Goal: Information Seeking & Learning: Learn about a topic

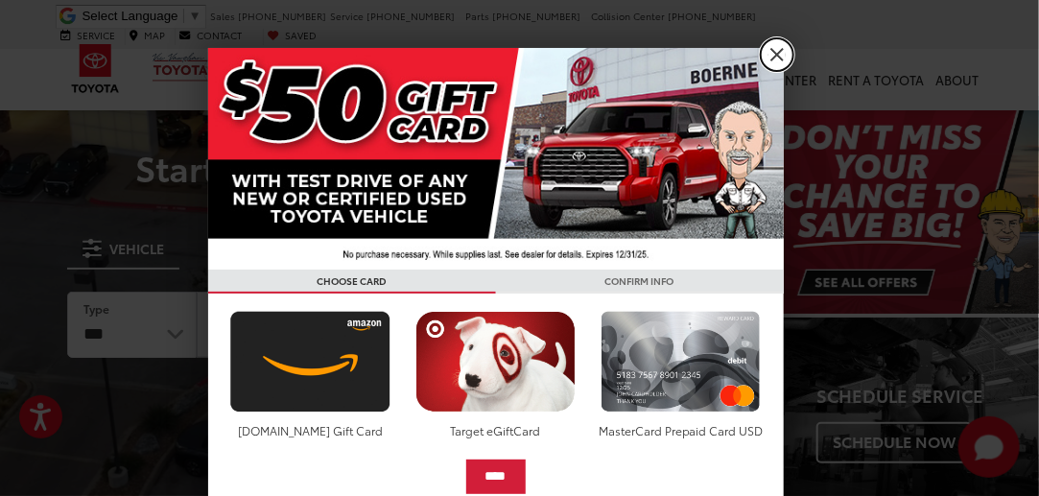
click at [774, 55] on link "X" at bounding box center [777, 54] width 33 height 33
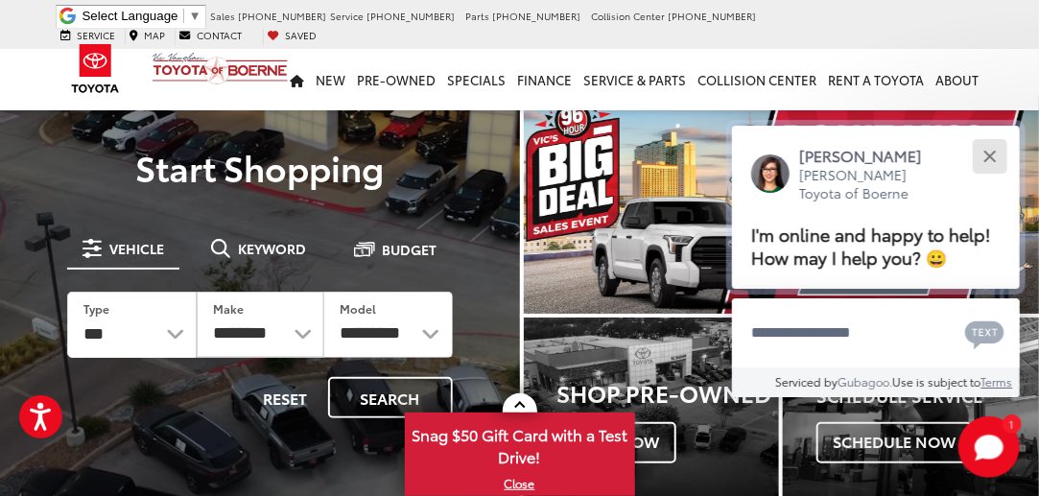
click at [992, 154] on div "Close" at bounding box center [990, 156] width 12 height 12
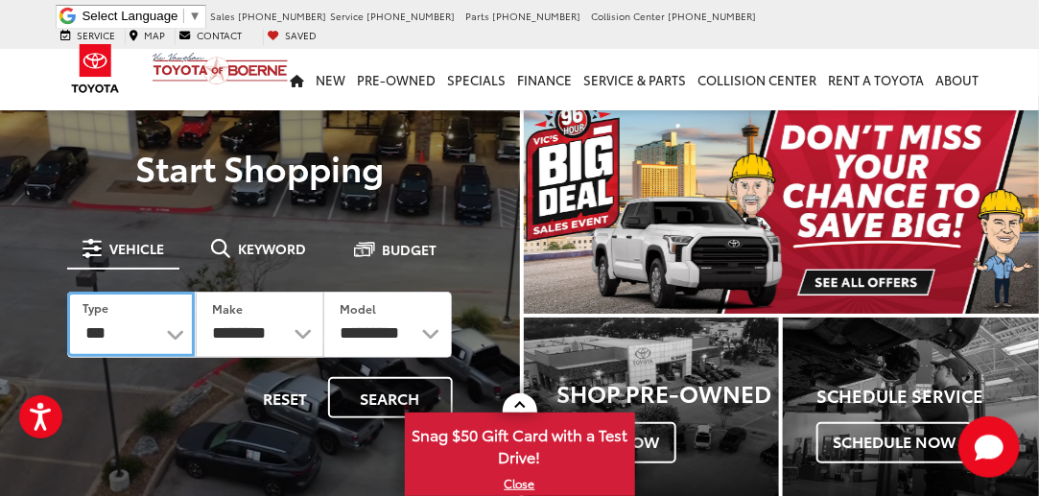
click at [170, 337] on select "*** *** **** *********" at bounding box center [131, 324] width 128 height 65
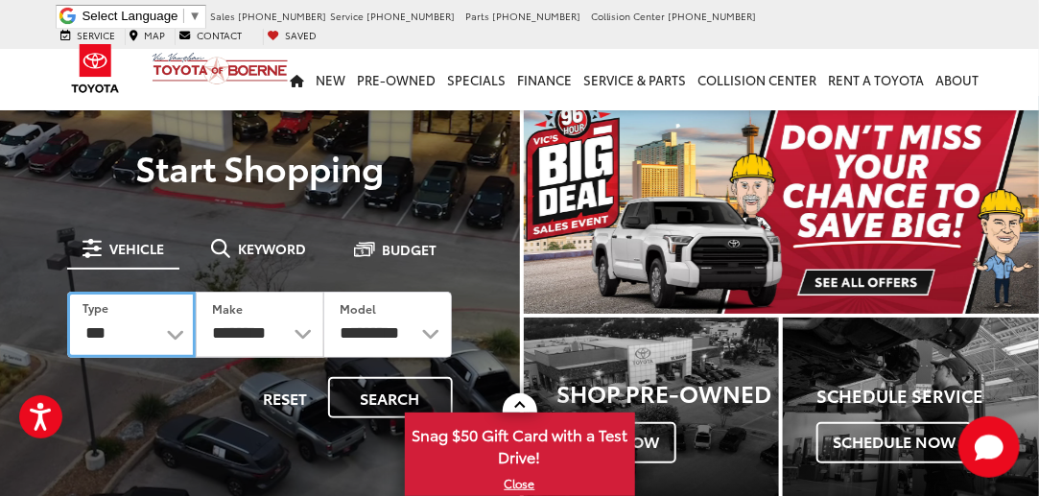
select select "******"
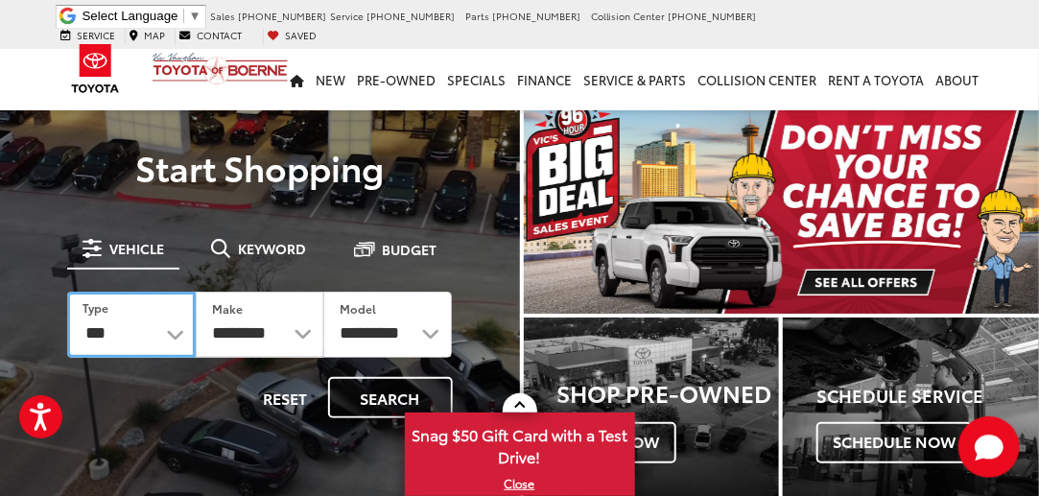
click at [67, 292] on select "*** *** **** *********" at bounding box center [131, 325] width 129 height 66
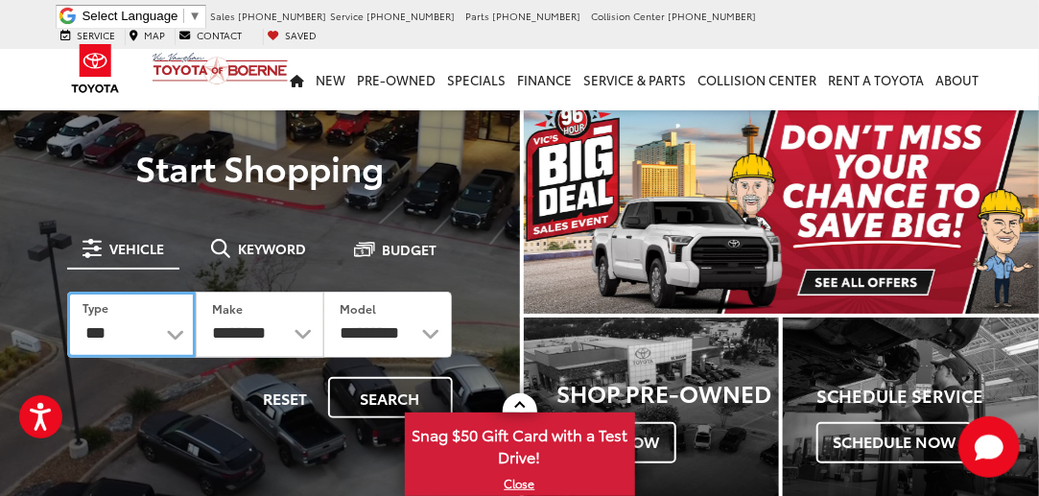
select select "******"
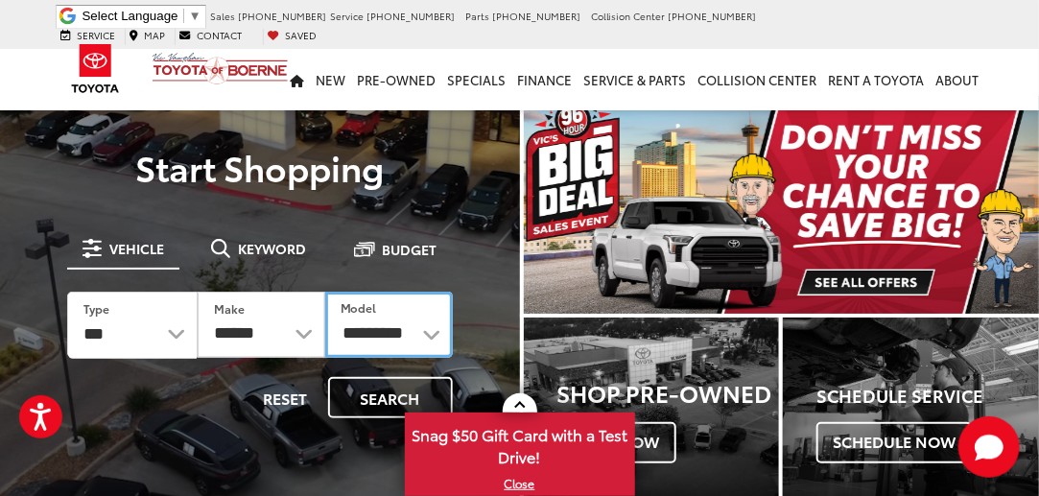
click at [434, 335] on select "**********" at bounding box center [389, 325] width 128 height 66
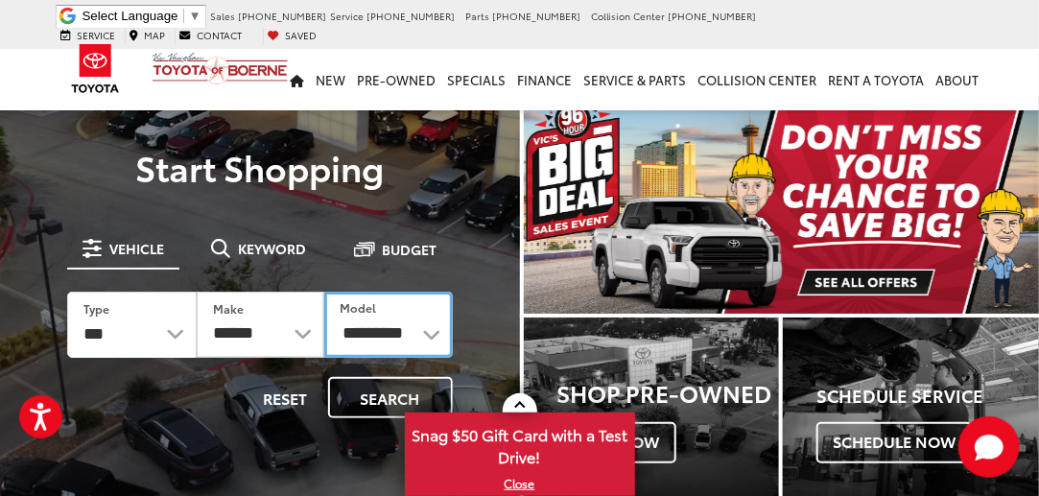
select select "**********"
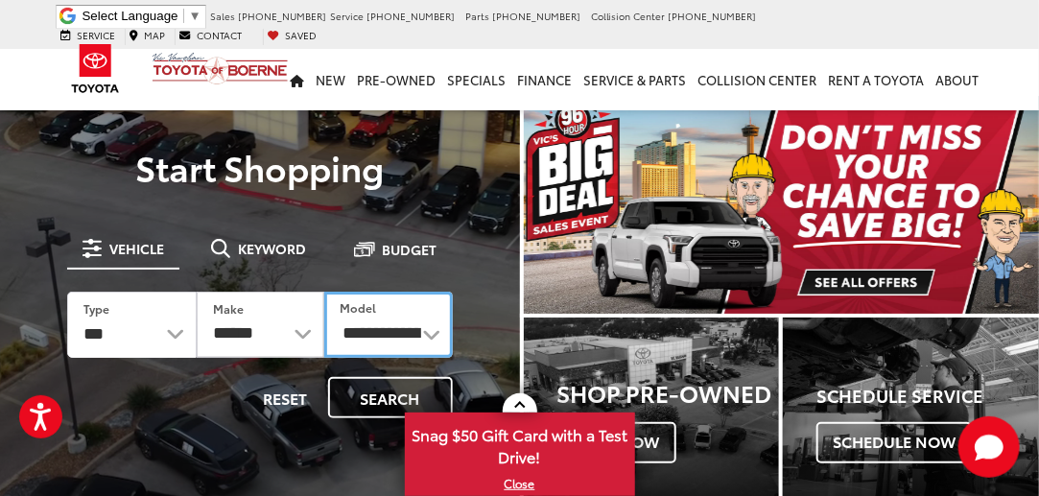
click at [324, 292] on select "**********" at bounding box center [388, 325] width 128 height 66
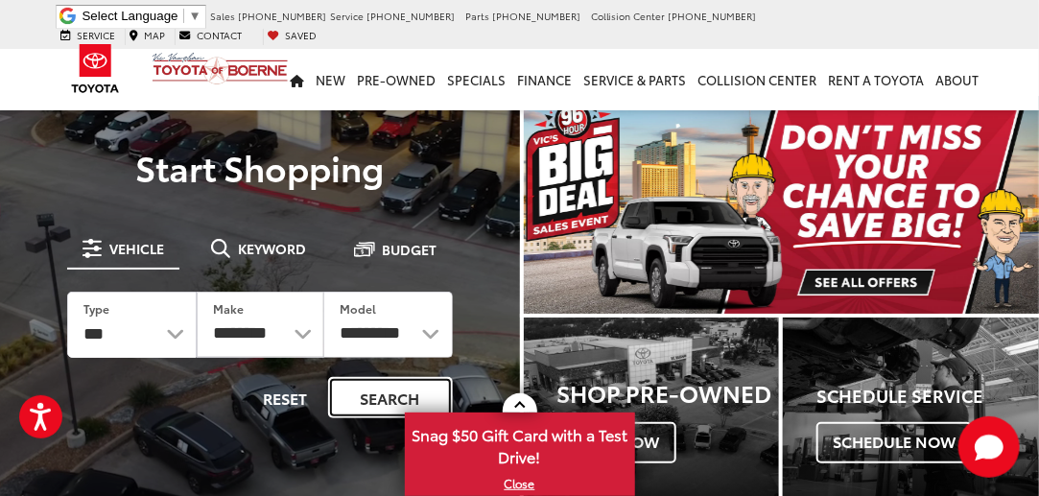
click at [359, 395] on button "Search" at bounding box center [390, 397] width 125 height 41
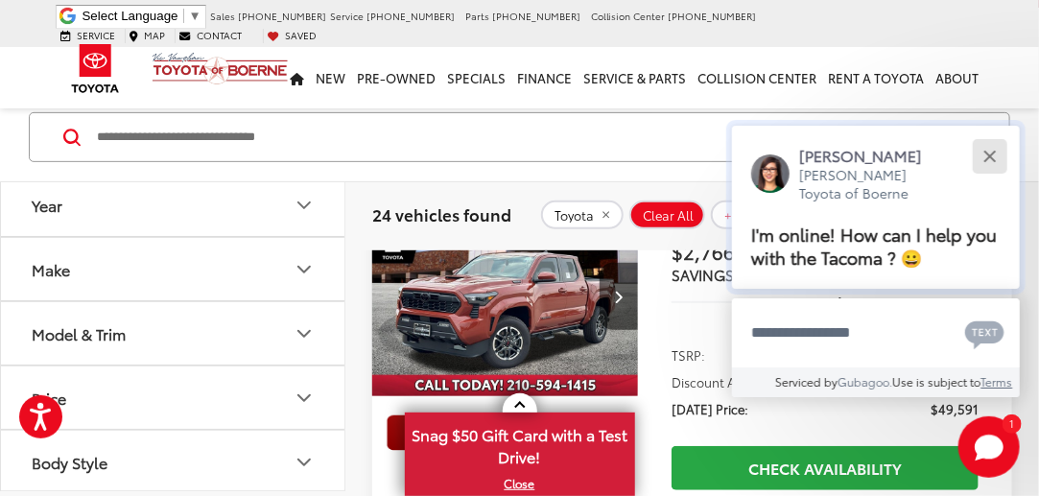
click at [985, 154] on button "Close" at bounding box center [989, 155] width 41 height 41
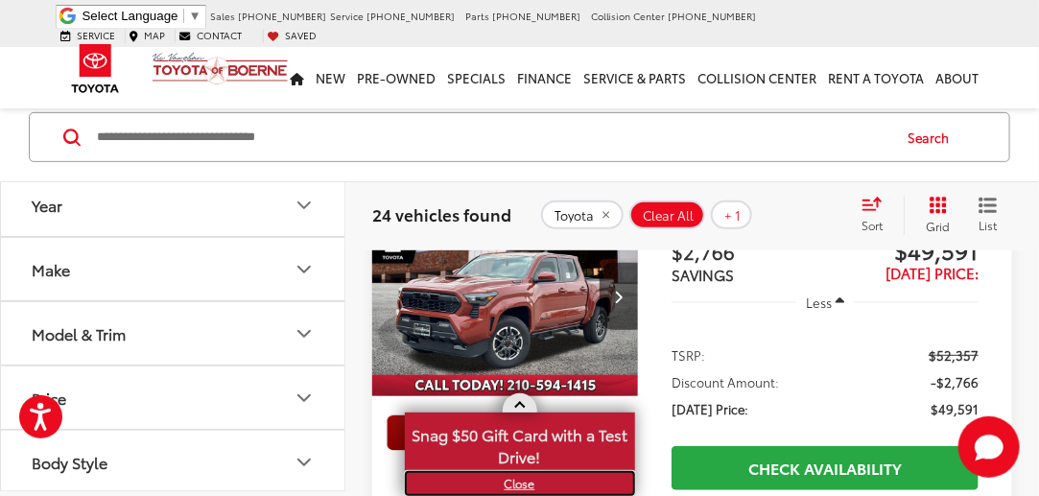
click at [535, 486] on link "X" at bounding box center [520, 483] width 226 height 21
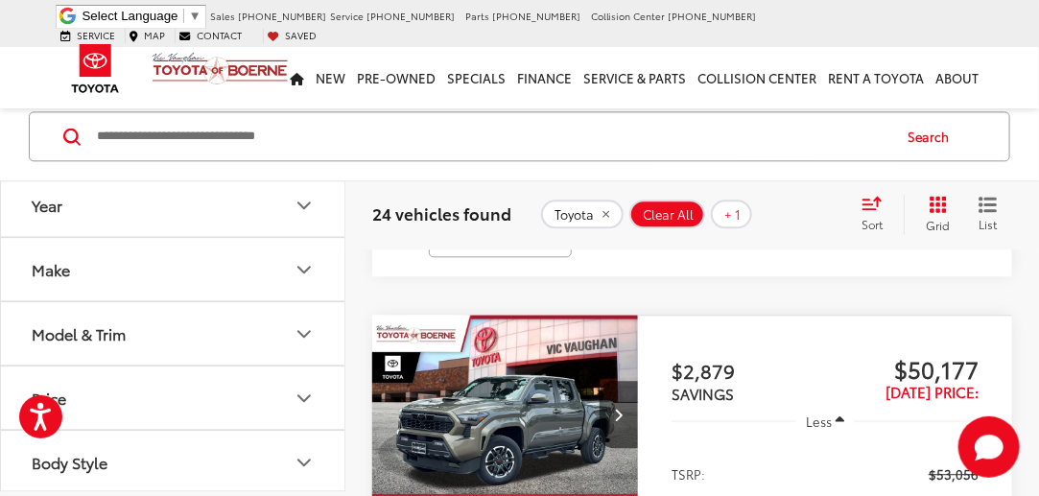
scroll to position [1535, 0]
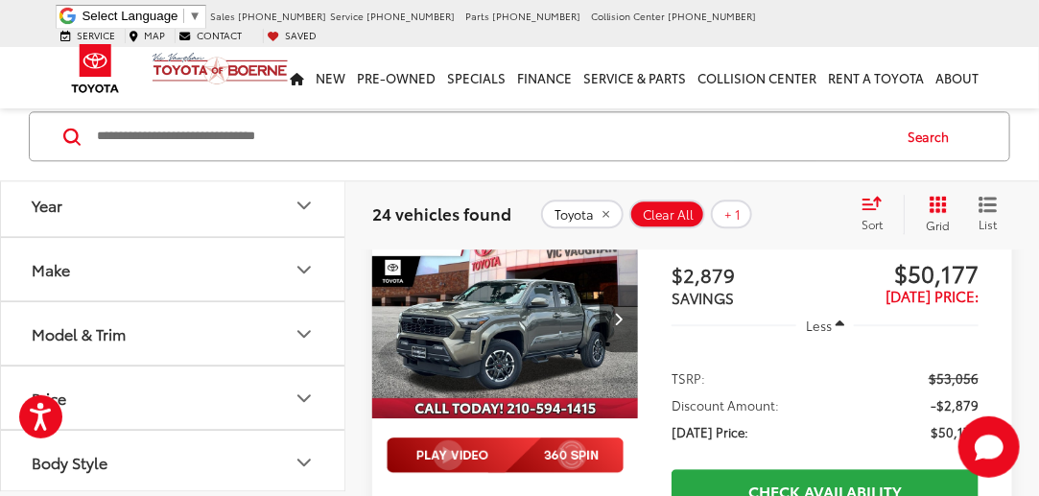
click at [543, 318] on img "2025 Toyota Tacoma i-FORCE MAX TRD Sport i-FORCE MAX 0" at bounding box center [505, 320] width 269 height 202
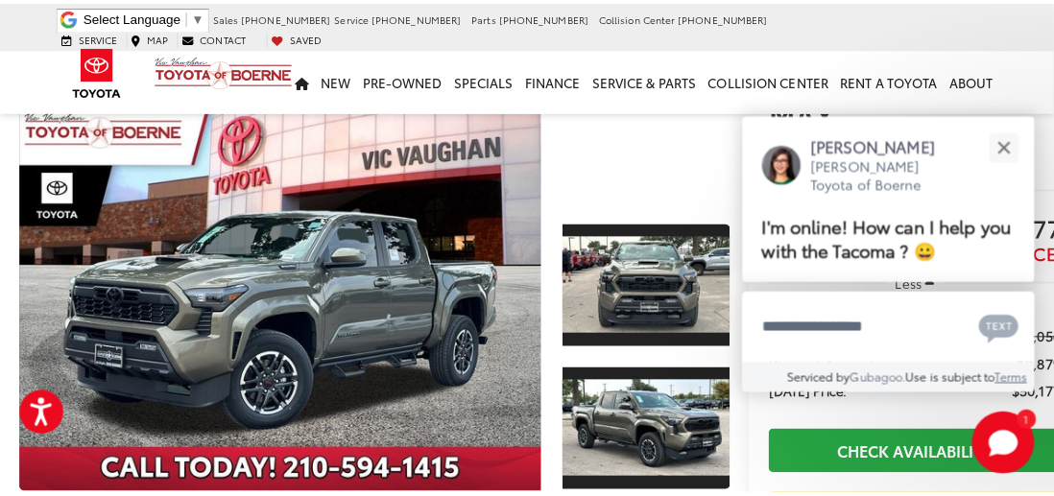
scroll to position [96, 0]
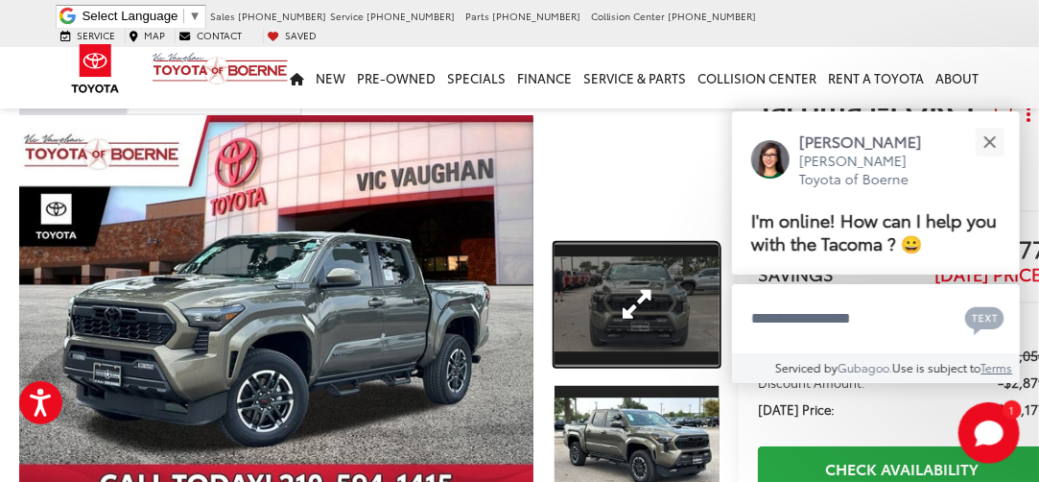
click at [622, 303] on link "Expand Photo 1" at bounding box center [637, 305] width 165 height 124
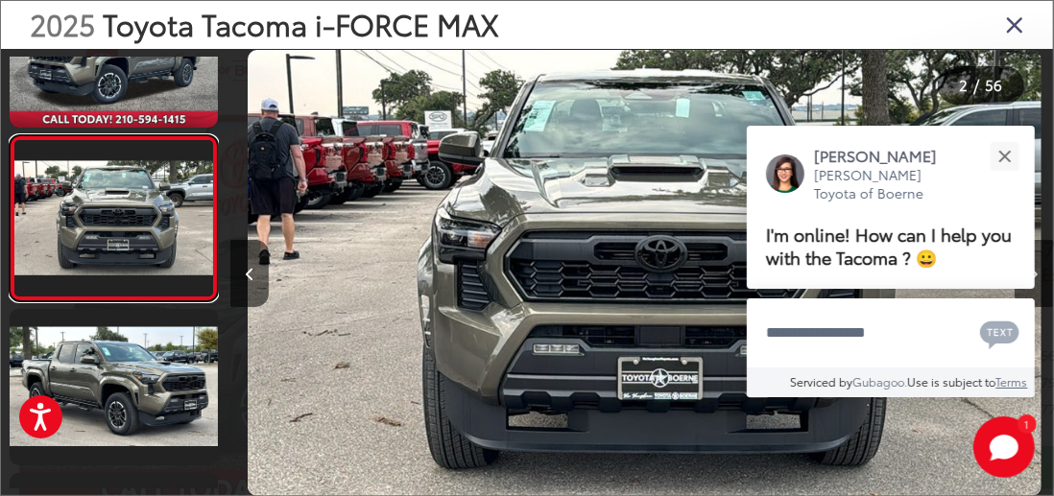
scroll to position [0, 822]
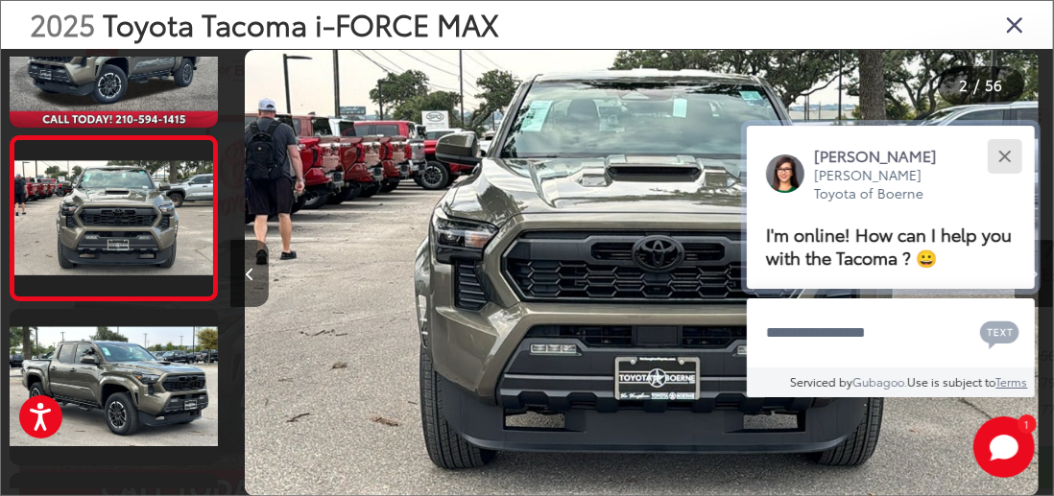
click at [1006, 156] on div "Close" at bounding box center [1004, 156] width 12 height 12
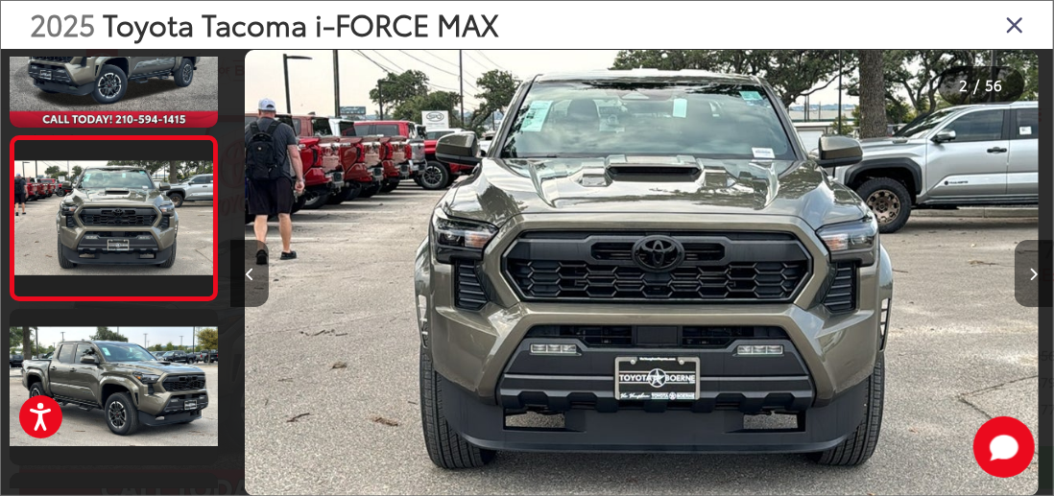
click at [1027, 270] on button "Next image" at bounding box center [1033, 273] width 38 height 67
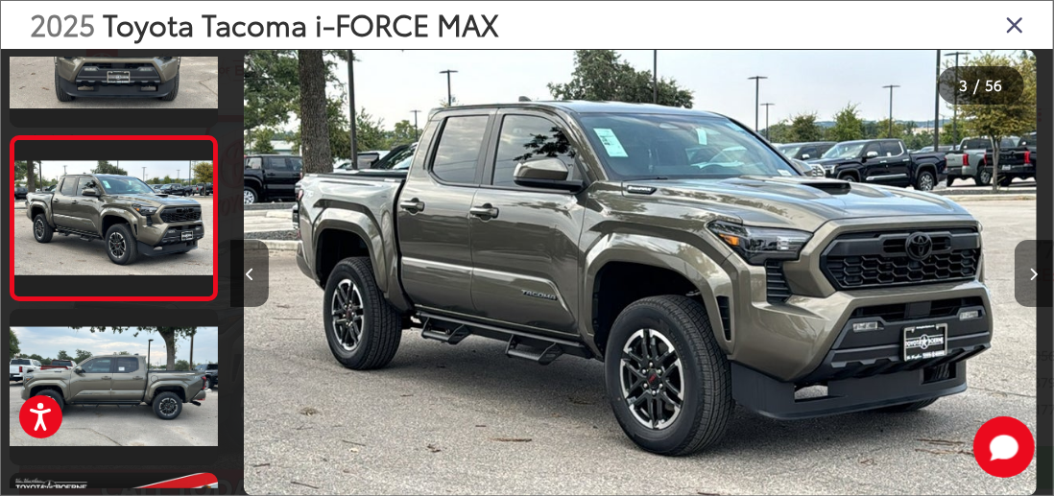
scroll to position [0, 0]
click at [1027, 270] on button "Next image" at bounding box center [1033, 273] width 38 height 67
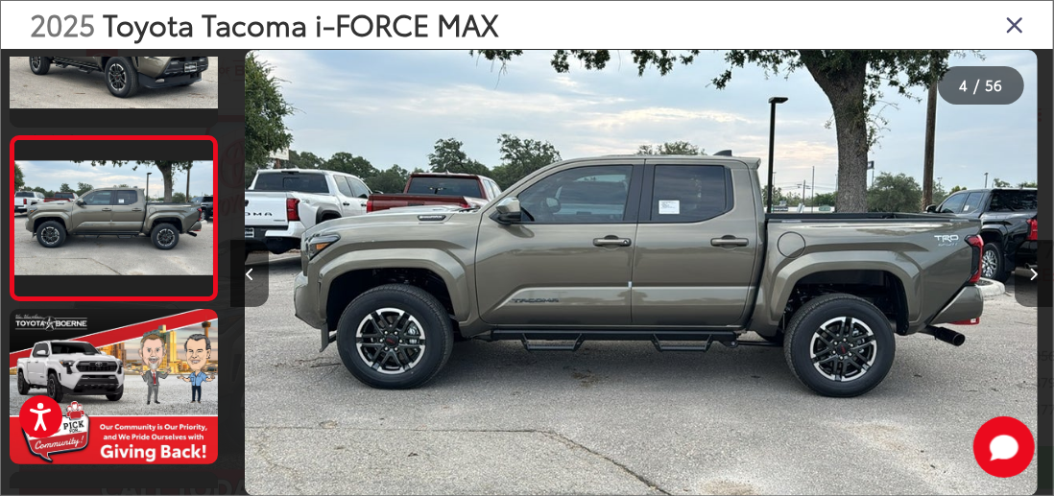
scroll to position [0, 2469]
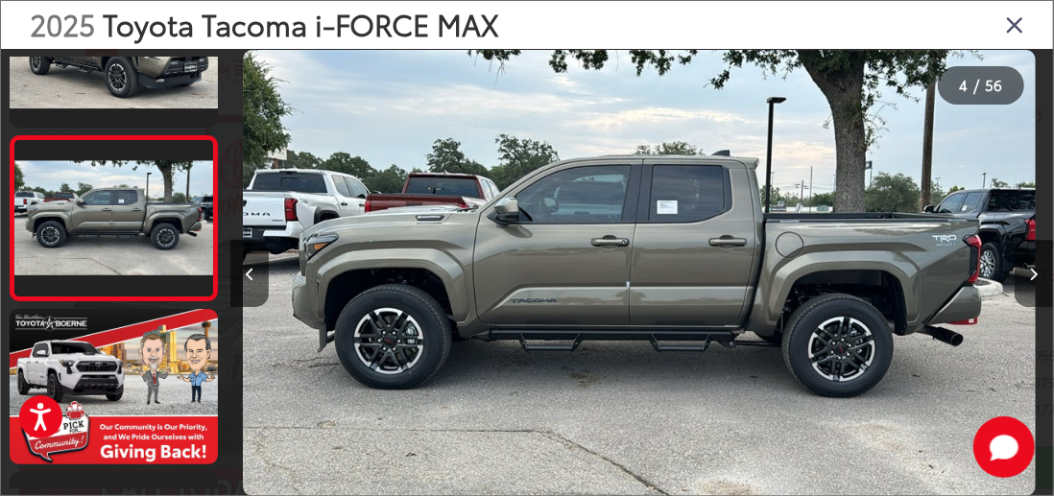
click at [1027, 270] on button "Next image" at bounding box center [1033, 273] width 38 height 67
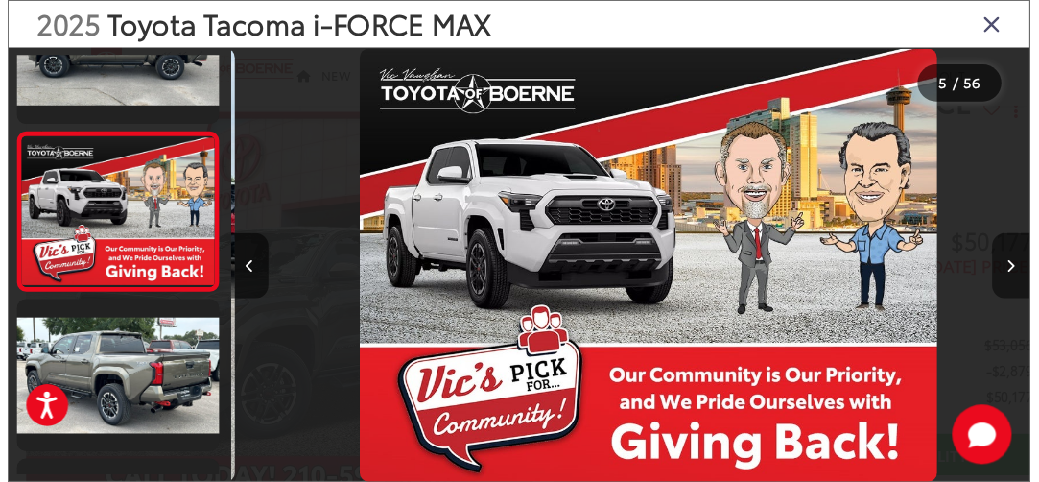
scroll to position [0, 3291]
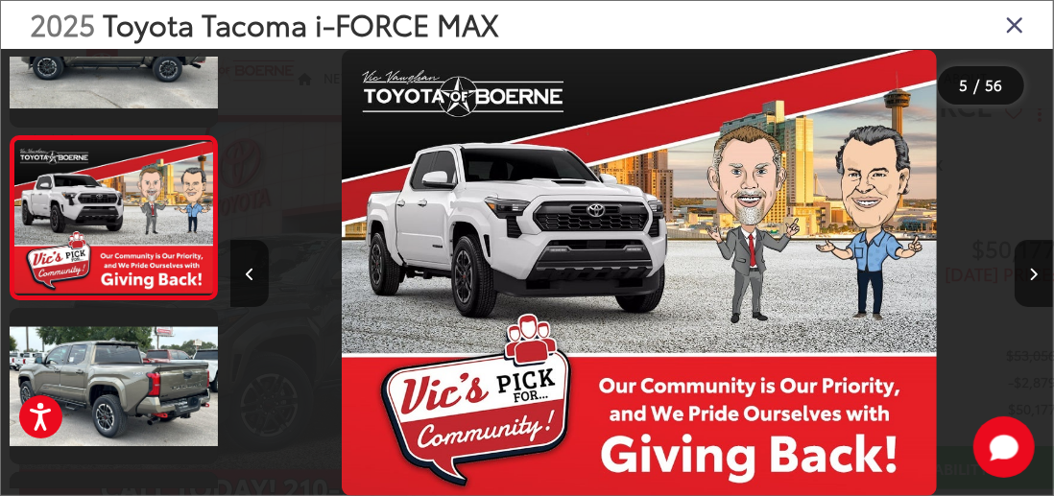
click at [1011, 26] on icon "Close gallery" at bounding box center [1014, 24] width 19 height 25
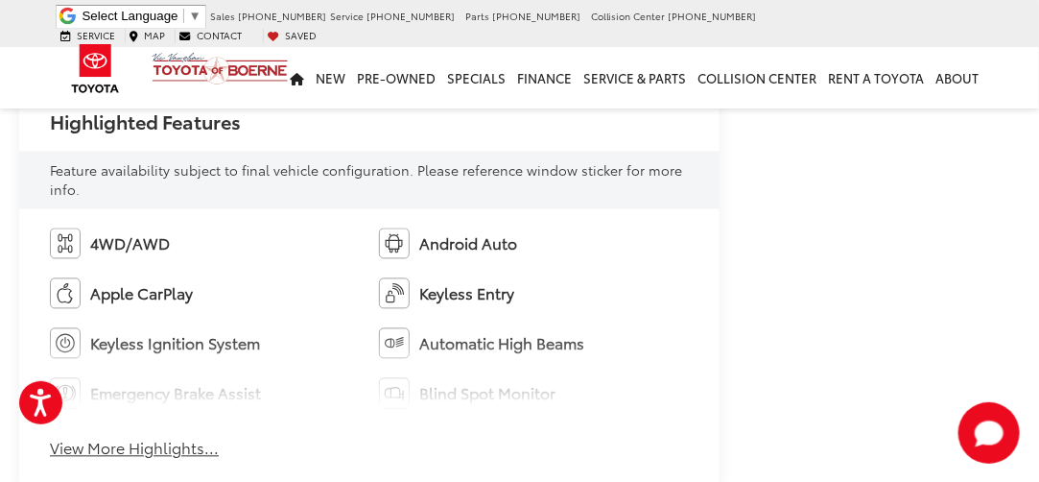
scroll to position [1247, 0]
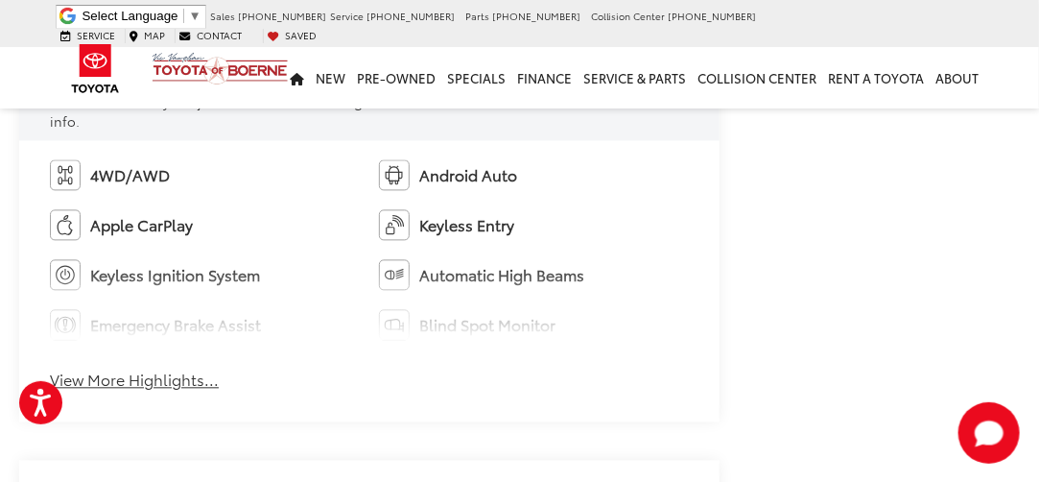
click at [164, 379] on button "View More Highlights..." at bounding box center [134, 379] width 169 height 22
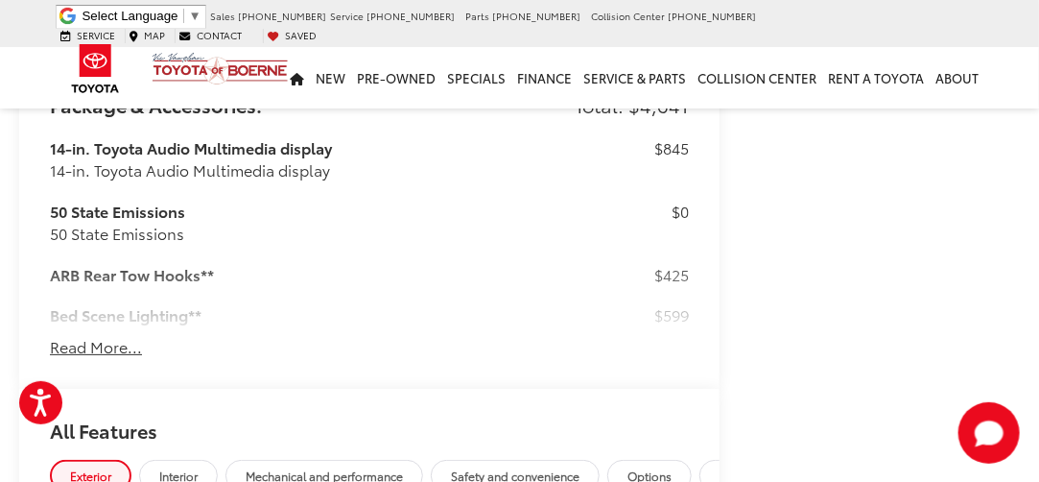
scroll to position [2399, 0]
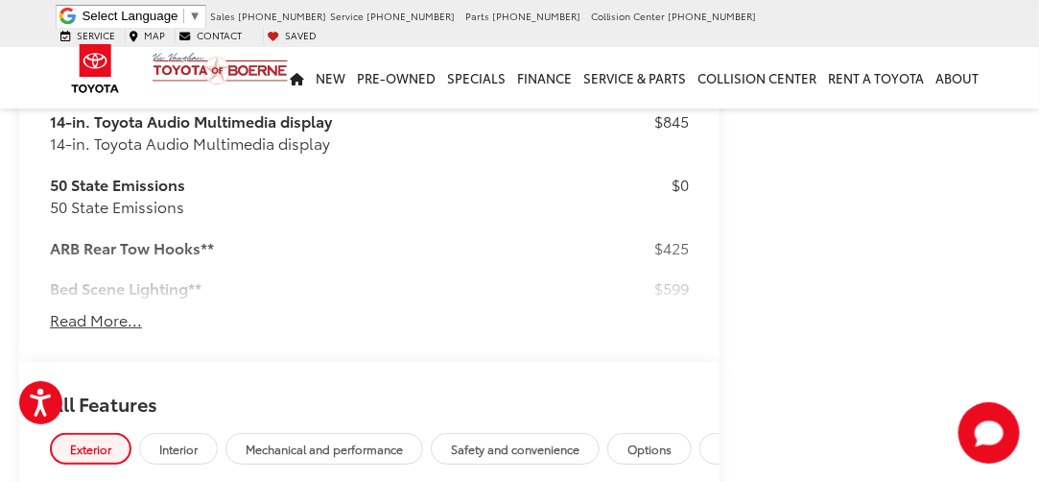
click at [111, 325] on button "Read More..." at bounding box center [96, 320] width 92 height 22
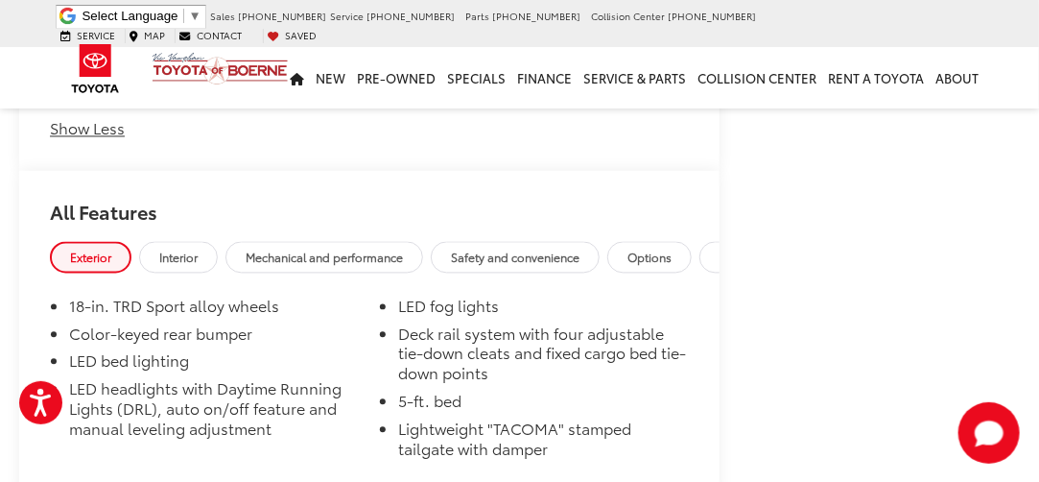
scroll to position [3660, 0]
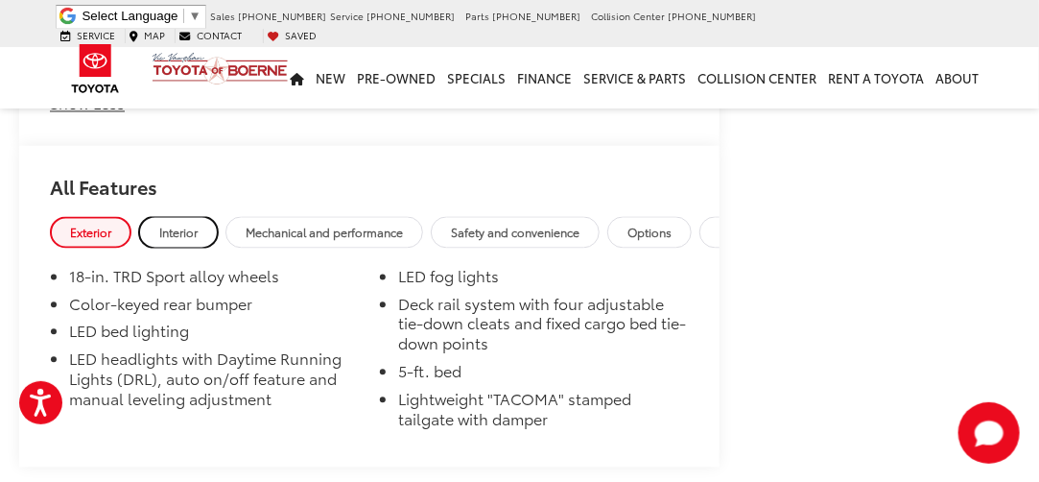
click at [184, 228] on span "Interior" at bounding box center [178, 232] width 38 height 16
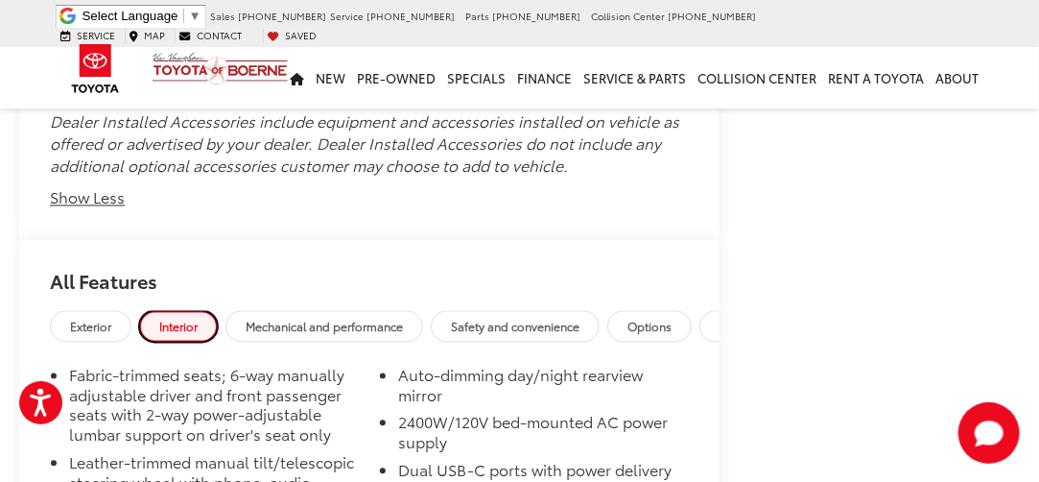
scroll to position [3564, 0]
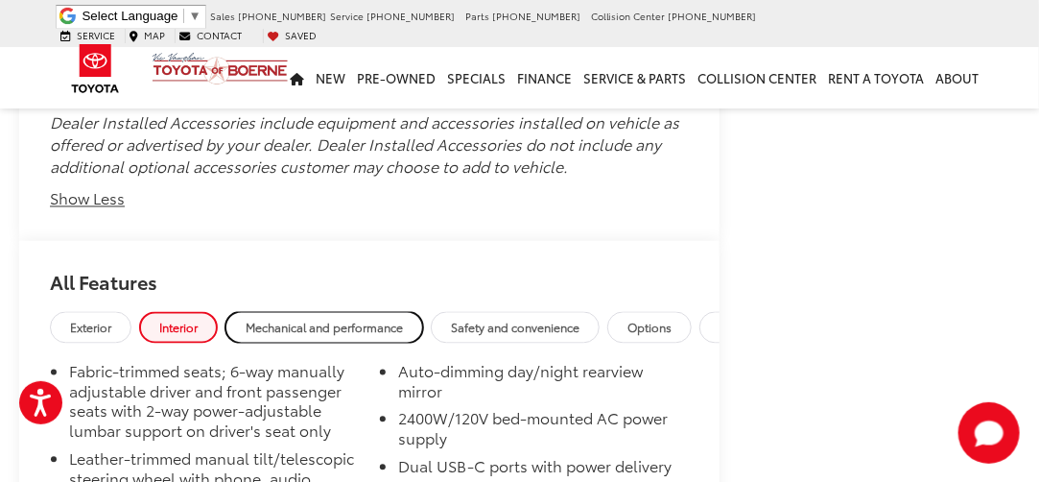
click at [334, 333] on span "Mechanical and performance" at bounding box center [324, 328] width 157 height 16
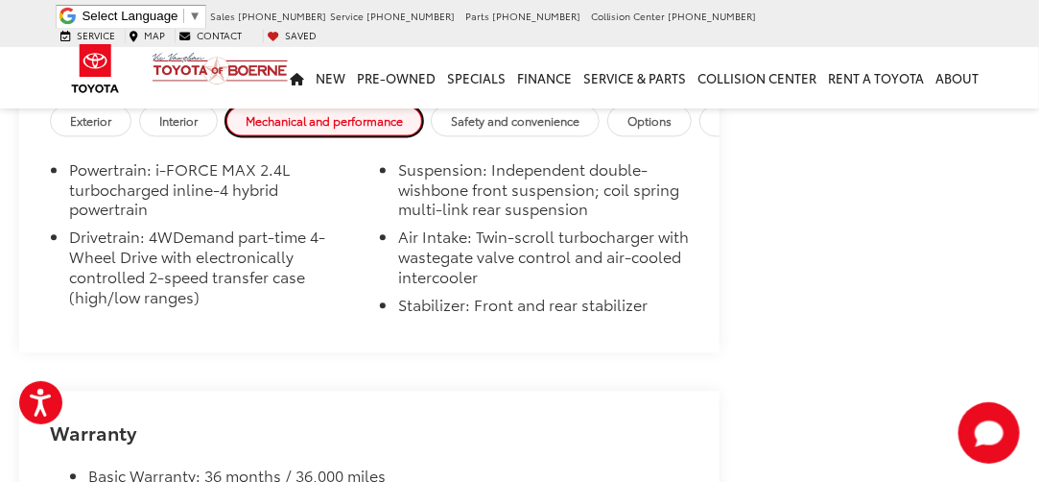
scroll to position [3660, 0]
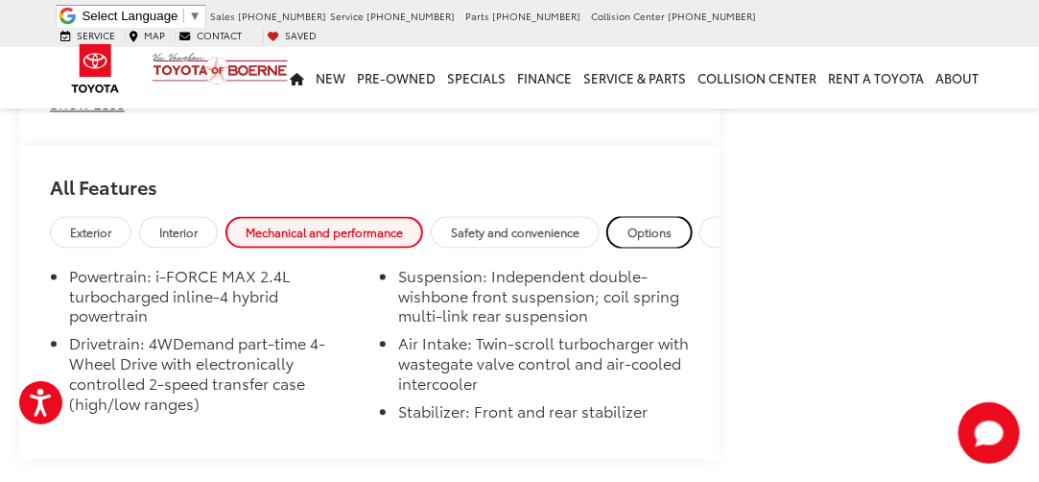
click at [647, 231] on span "Options" at bounding box center [650, 232] width 44 height 16
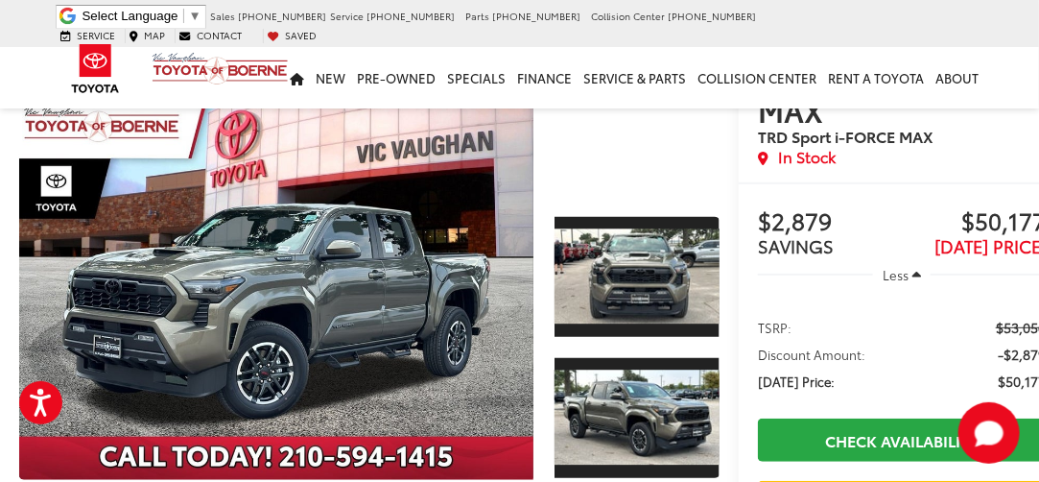
scroll to position [0, 0]
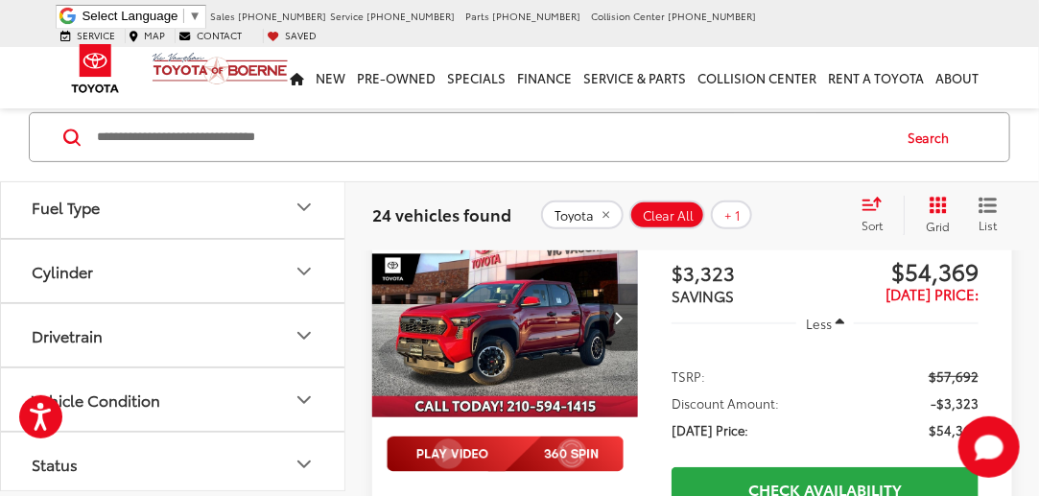
scroll to position [4941, 0]
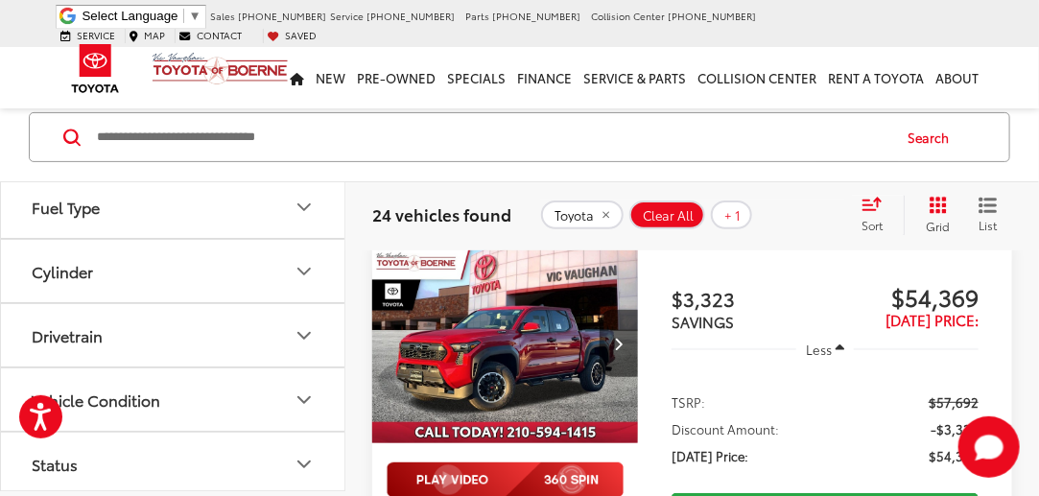
click at [877, 203] on icon "Select sort value" at bounding box center [872, 204] width 17 height 12
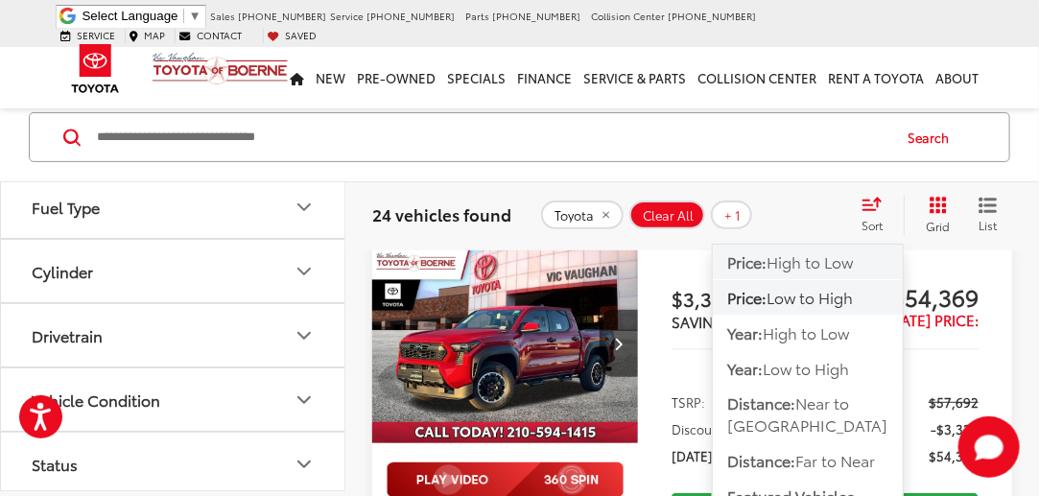
click at [846, 265] on span "High to Low" at bounding box center [810, 260] width 86 height 22
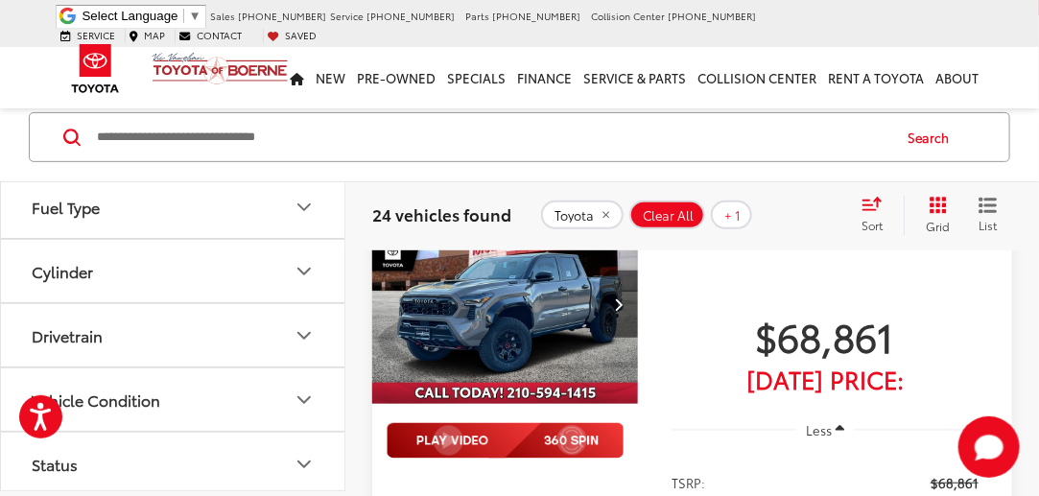
scroll to position [135, 0]
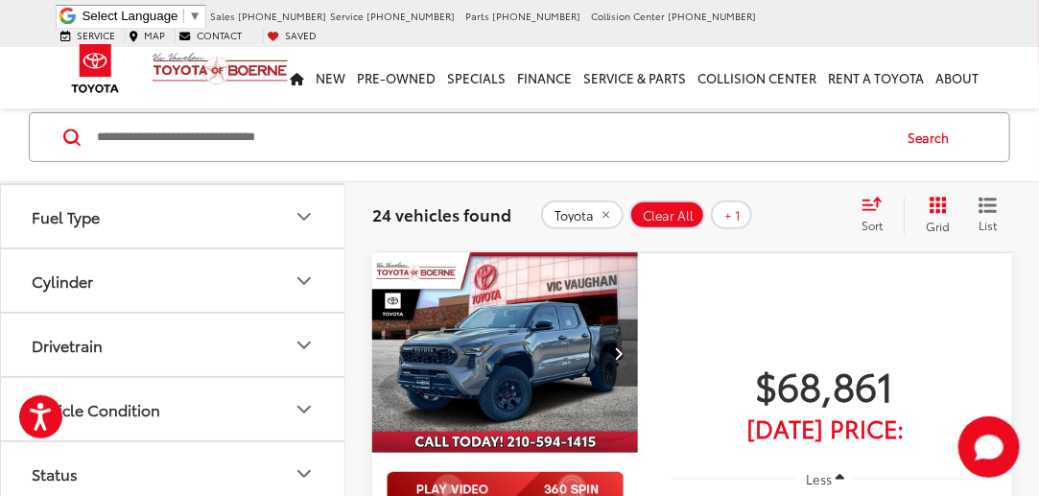
click at [501, 346] on img "2025 Toyota Tacoma i-FORCE MAX TRD Pro 0" at bounding box center [505, 353] width 269 height 202
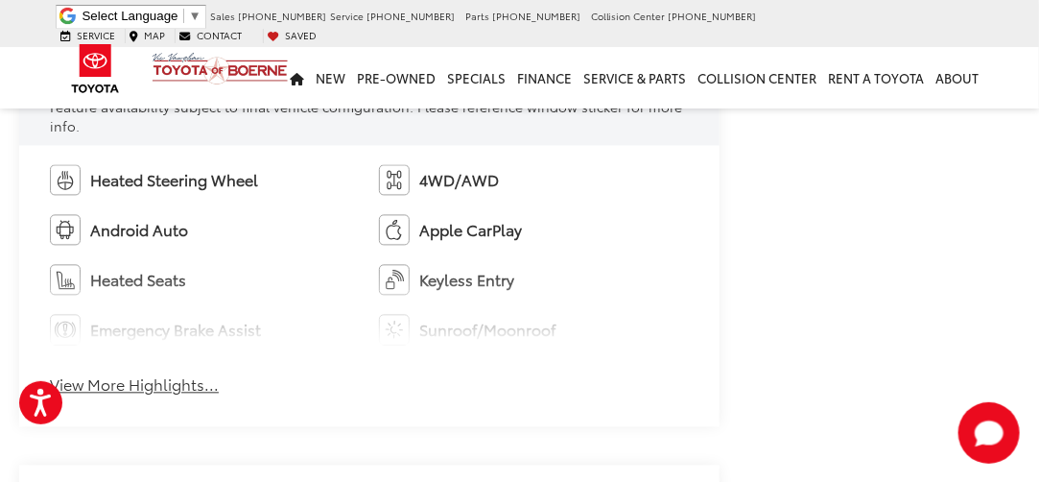
scroll to position [1247, 0]
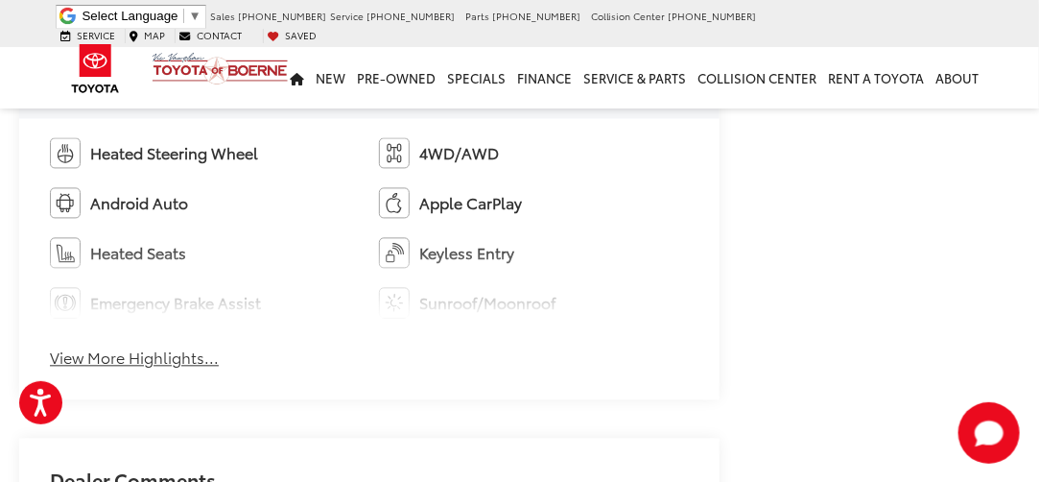
click at [165, 366] on button "View More Highlights..." at bounding box center [134, 357] width 169 height 22
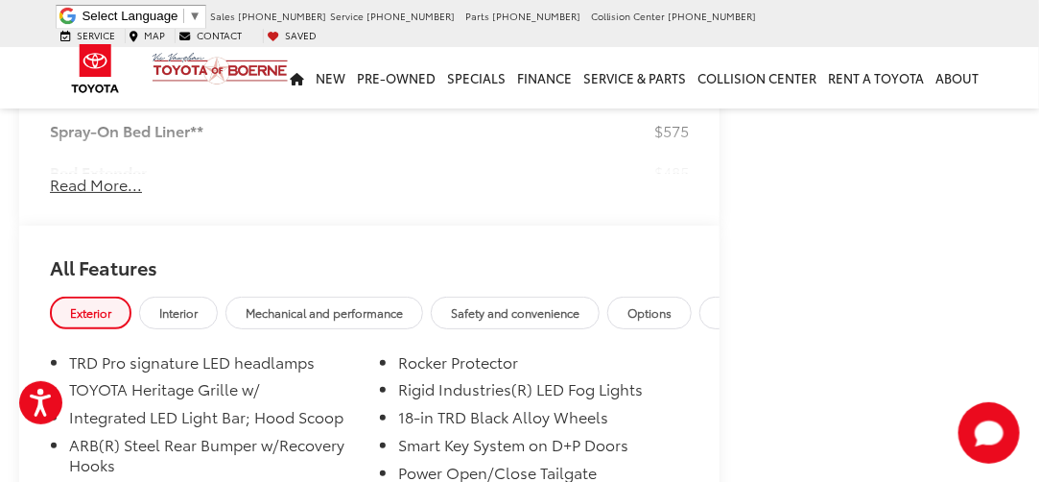
scroll to position [2495, 0]
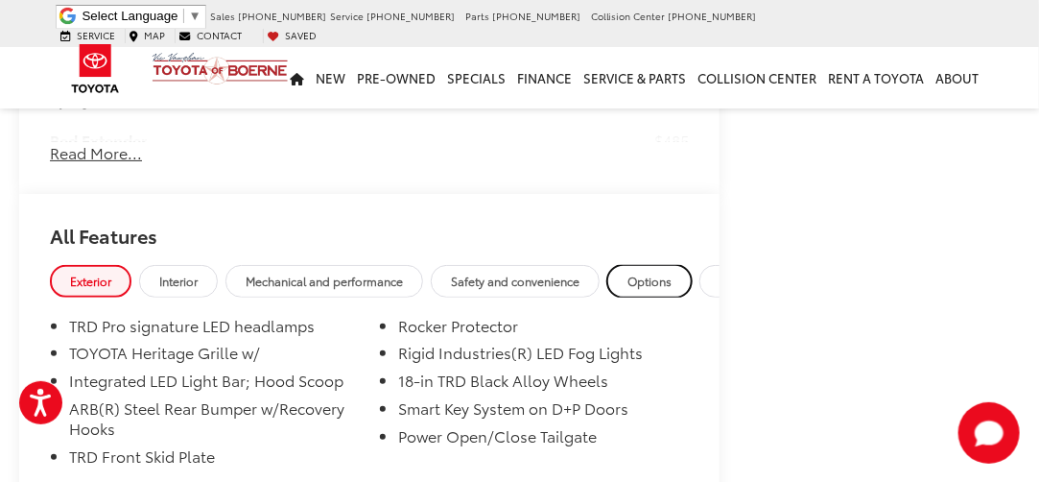
click at [638, 283] on span "Options" at bounding box center [650, 281] width 44 height 16
click at [638, 283] on link "Options" at bounding box center [649, 281] width 84 height 32
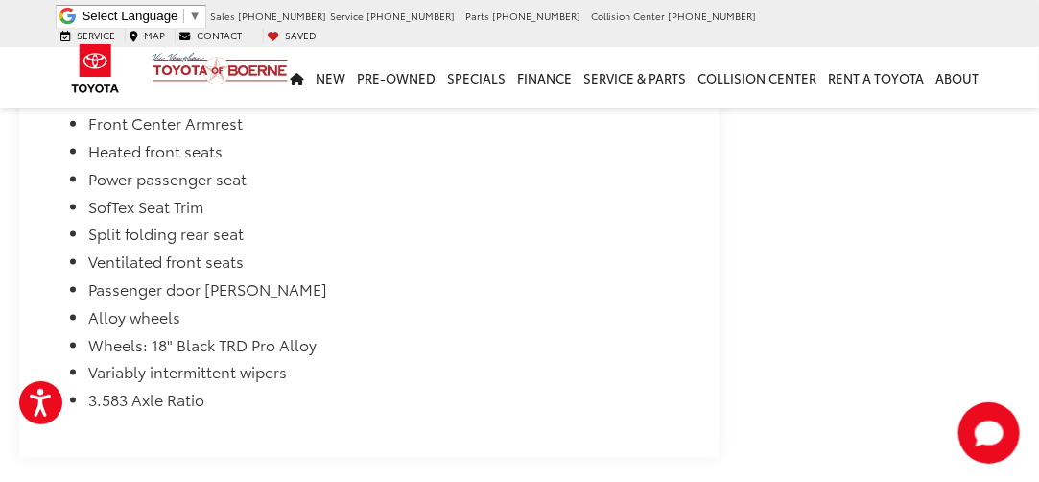
scroll to position [5662, 0]
